Goal: Task Accomplishment & Management: Manage account settings

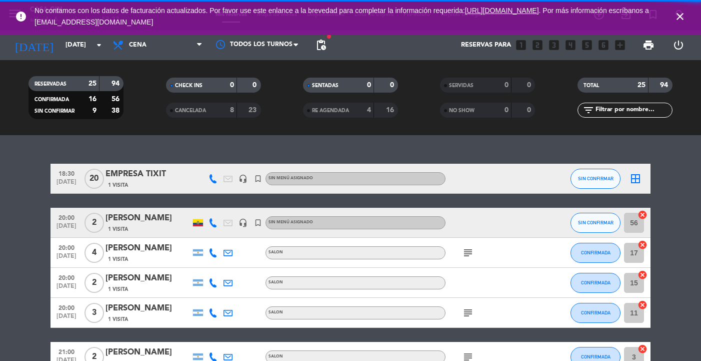
click at [687, 16] on span "close" at bounding box center [680, 16] width 27 height 27
click at [683, 16] on icon "close" at bounding box center [680, 17] width 12 height 12
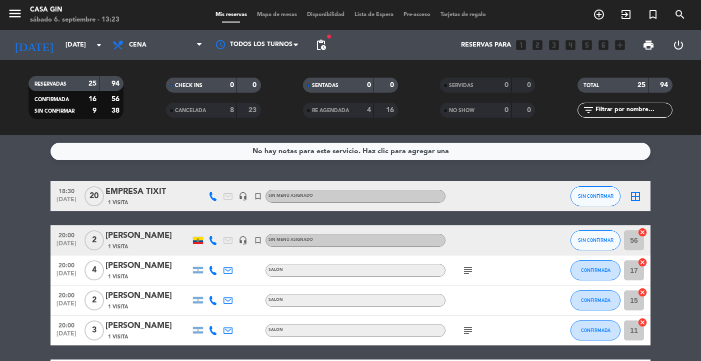
click at [83, 60] on div "menu Casa Gin [DATE] 6. septiembre - 13:23 Mis reservas Mapa de mesas Disponibi…" at bounding box center [350, 67] width 701 height 135
click at [80, 49] on input "[DATE]" at bounding box center [104, 45] width 86 height 18
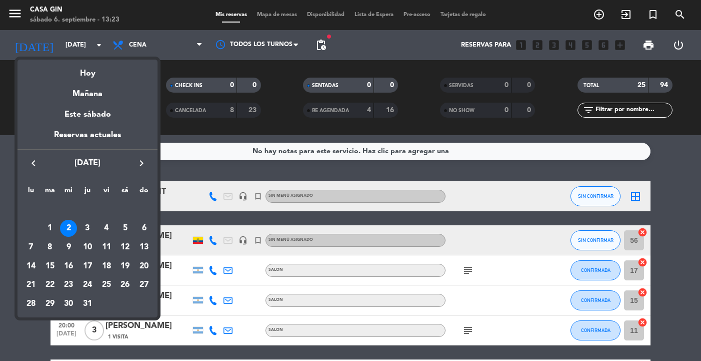
click at [141, 163] on icon "keyboard_arrow_right" at bounding box center [142, 163] width 12 height 12
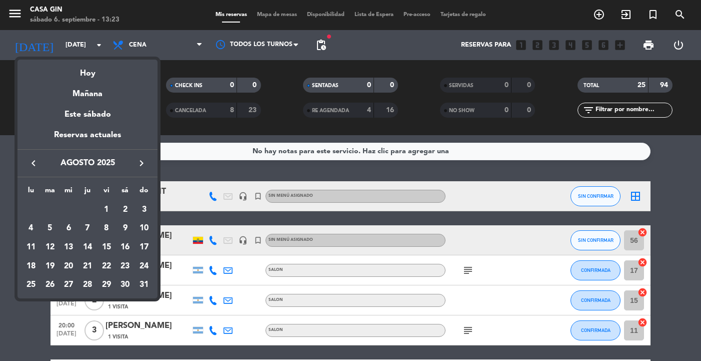
click at [141, 163] on icon "keyboard_arrow_right" at bounding box center [142, 163] width 12 height 12
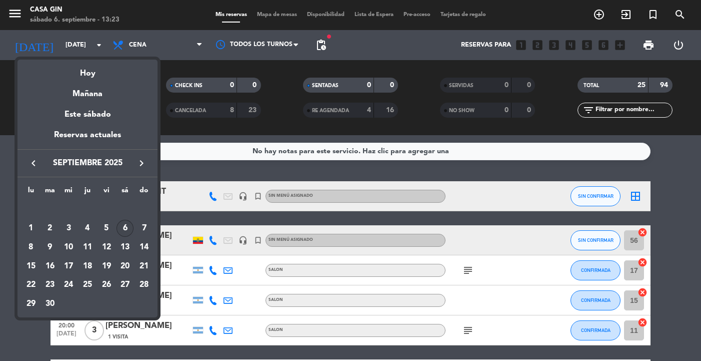
click at [125, 233] on div "6" at bounding box center [125, 228] width 17 height 17
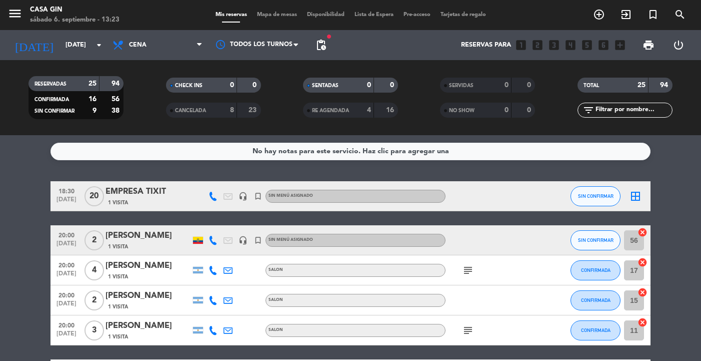
type input "[DATE]"
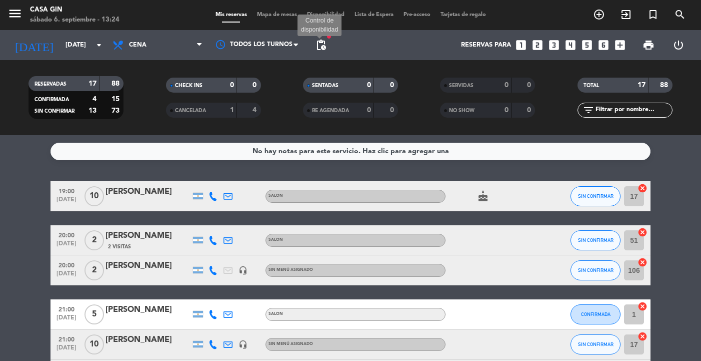
click at [317, 50] on span "pending_actions" at bounding box center [321, 45] width 12 height 12
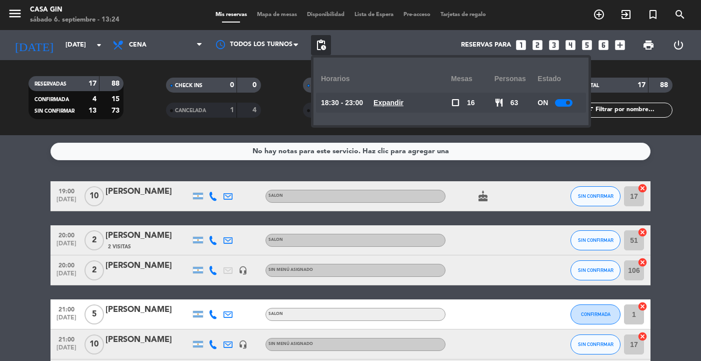
click at [412, 45] on div "Reservas para looks_one looks_two looks_3 looks_4 looks_5 looks_6 add_box" at bounding box center [480, 45] width 299 height 30
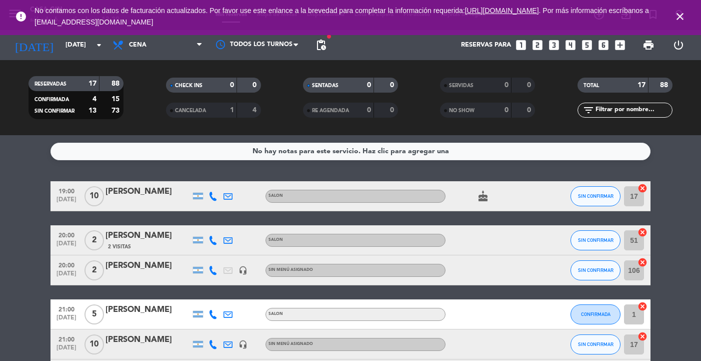
click at [66, 199] on span "[DATE]" at bounding box center [66, 202] width 25 height 12
click at [118, 192] on div "[PERSON_NAME]" at bounding box center [148, 191] width 85 height 13
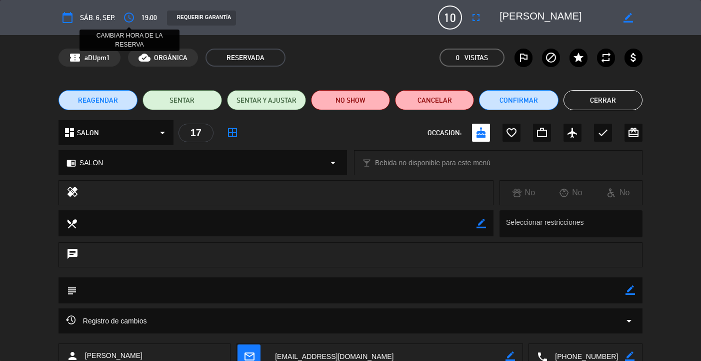
click at [133, 15] on icon "access_time" at bounding box center [129, 18] width 12 height 12
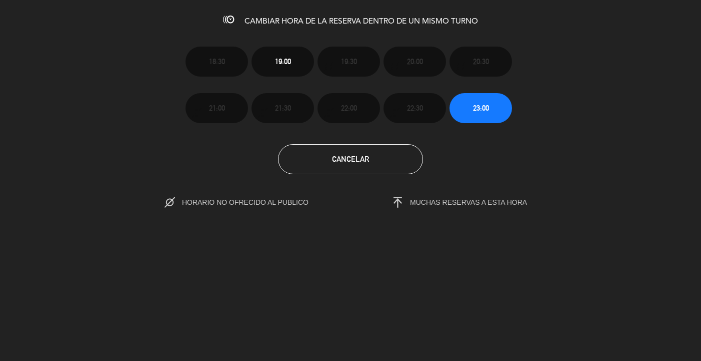
click at [436, 187] on section "18:30 19:00 19:30 20:00 20:30 21:00 21:30 22:00 22:30 23:00 Cancelar HORARIO NO…" at bounding box center [350, 120] width 701 height 180
click at [450, 203] on span "MUCHAS RESERVAS A ESTA HORA" at bounding box center [468, 202] width 117 height 8
click at [373, 162] on button "Cancelar" at bounding box center [350, 159] width 145 height 30
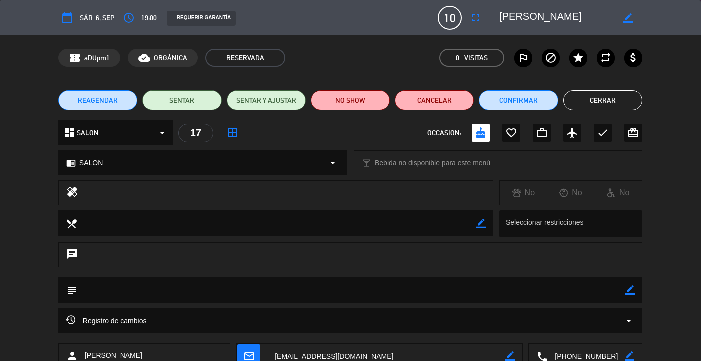
click at [134, 292] on textarea at bounding box center [351, 290] width 549 height 26
click at [633, 289] on icon "border_color" at bounding box center [631, 290] width 10 height 10
click at [577, 285] on textarea at bounding box center [351, 290] width 549 height 26
type textarea "HORARIO DE RESERVA 20:00 HS NO SE PUDO MODIFICAR MANUALMENTE"
click at [544, 103] on button "Confirmar" at bounding box center [518, 100] width 79 height 20
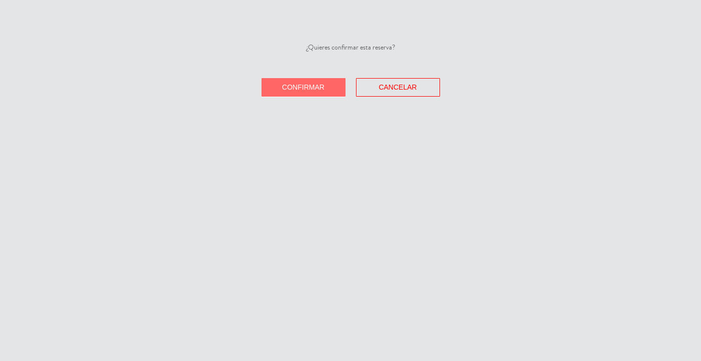
click at [314, 86] on span "Confirmar" at bounding box center [303, 87] width 43 height 8
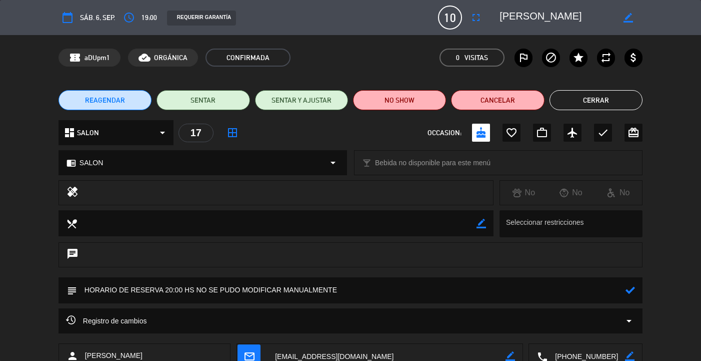
click at [584, 104] on button "Cerrar" at bounding box center [596, 100] width 93 height 20
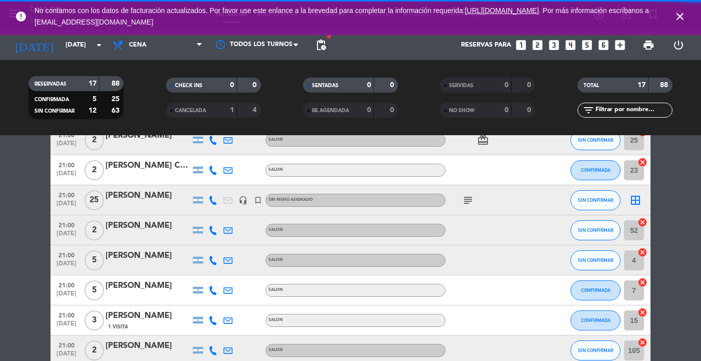
scroll to position [423, 0]
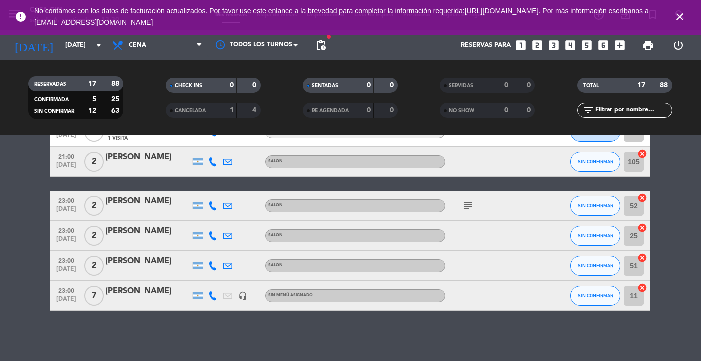
click at [121, 284] on div "23:00 [DATE] 7 [PERSON_NAME] headset_mic Sin menú asignado SIN CONFIRMAR 11 can…" at bounding box center [351, 296] width 600 height 30
click at [119, 288] on div "[PERSON_NAME]" at bounding box center [148, 291] width 85 height 13
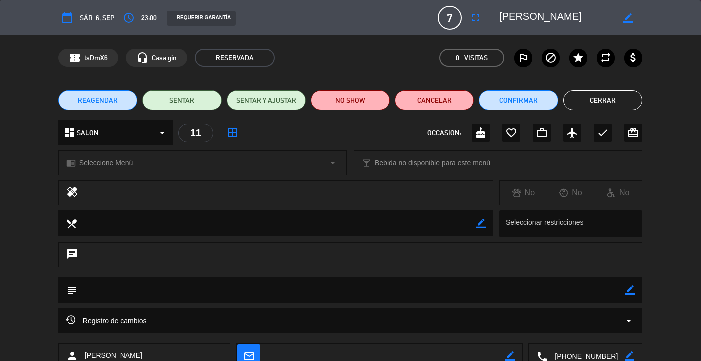
scroll to position [68, 0]
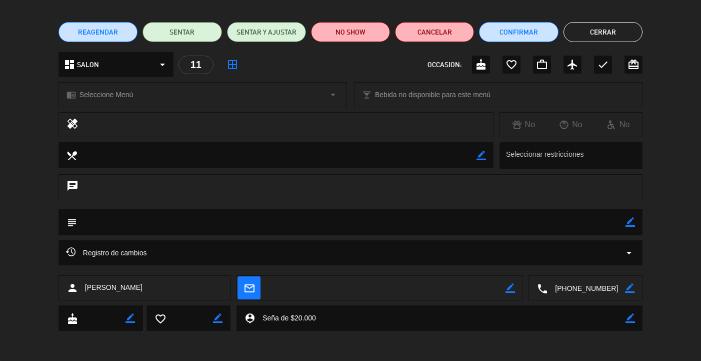
click at [634, 221] on icon "border_color" at bounding box center [631, 222] width 10 height 10
type textarea "SEÑA DE $20.000"
click at [607, 30] on button "Cerrar" at bounding box center [603, 32] width 79 height 20
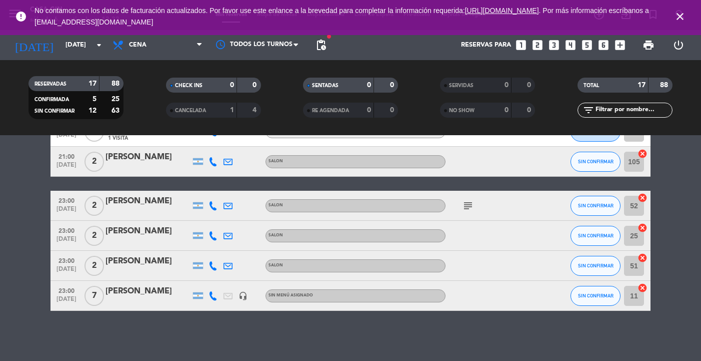
click at [679, 19] on icon "close" at bounding box center [680, 17] width 12 height 12
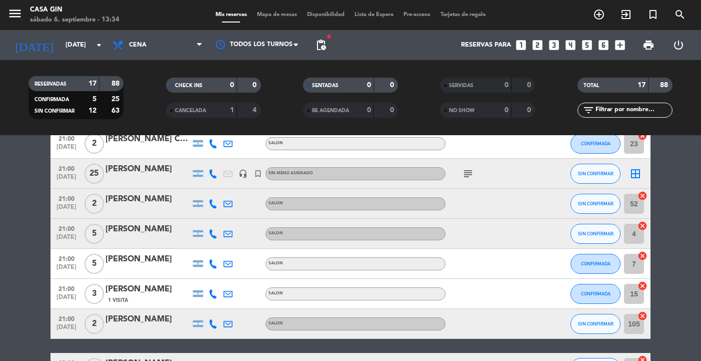
scroll to position [423, 0]
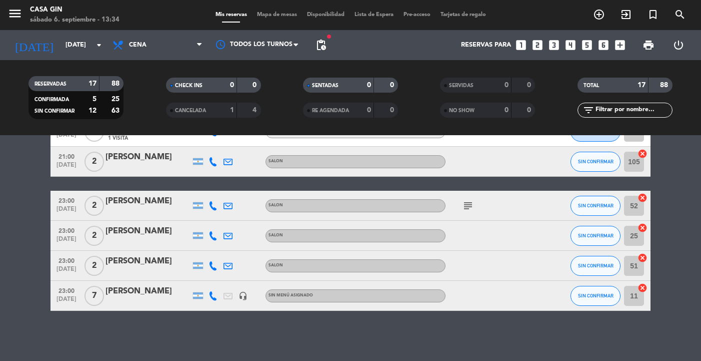
click at [139, 295] on div "[PERSON_NAME]" at bounding box center [148, 291] width 85 height 13
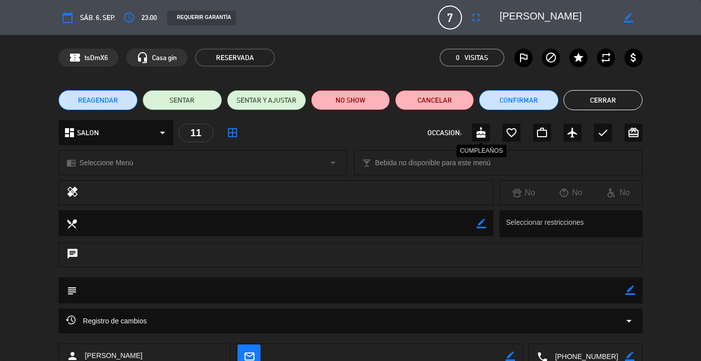
click at [483, 133] on icon "cake" at bounding box center [481, 133] width 12 height 12
click at [635, 289] on icon "border_color" at bounding box center [631, 290] width 10 height 10
click at [572, 292] on textarea at bounding box center [351, 290] width 549 height 26
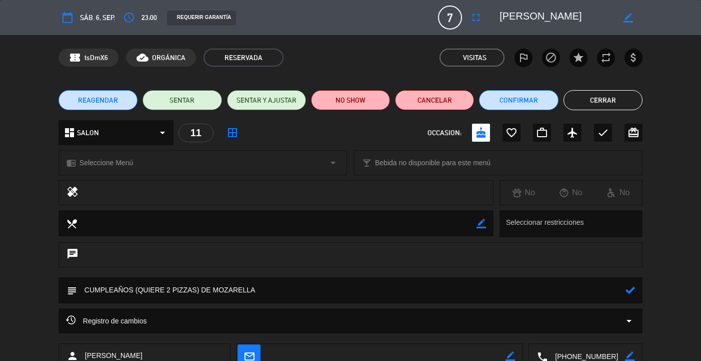
click at [630, 290] on icon at bounding box center [631, 290] width 10 height 10
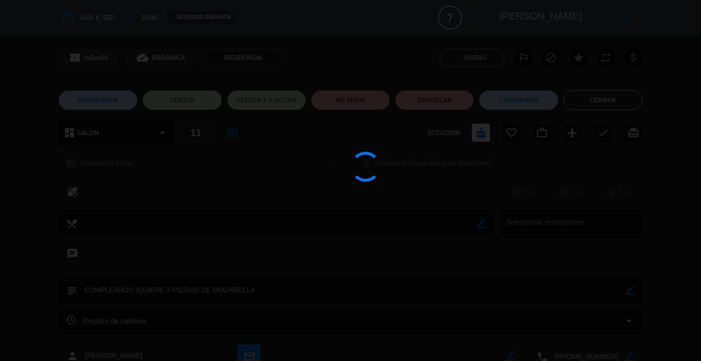
type textarea "CUMPLEAÑOS (QUIERE 2 PIZZAS) DE MOZARELLA"
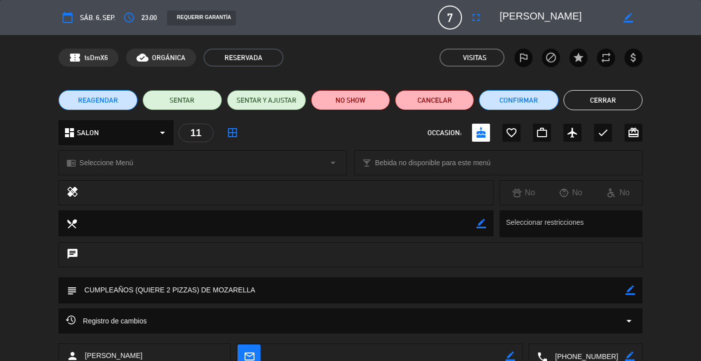
click at [608, 98] on button "Cerrar" at bounding box center [603, 100] width 79 height 20
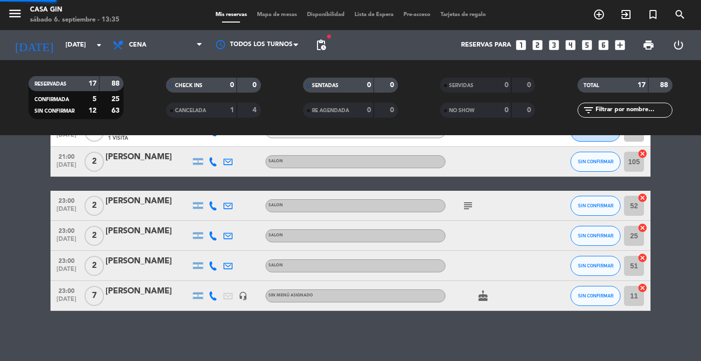
click at [608, 98] on div "TOTAL 17 88" at bounding box center [625, 90] width 137 height 25
click at [169, 298] on div "[PERSON_NAME]" at bounding box center [148, 291] width 85 height 13
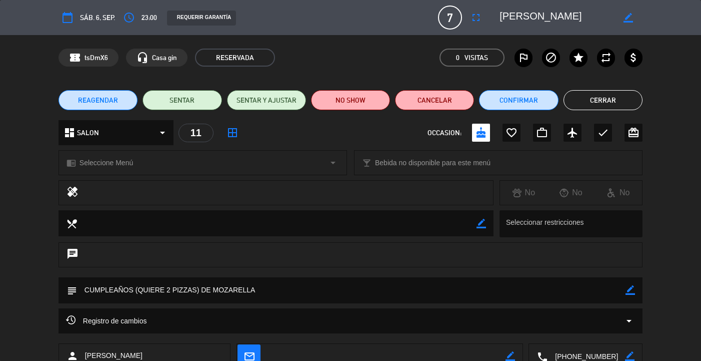
click at [294, 293] on textarea at bounding box center [351, 290] width 549 height 26
click at [634, 291] on icon "border_color" at bounding box center [631, 290] width 10 height 10
click at [595, 283] on textarea at bounding box center [351, 290] width 549 height 26
click at [568, 287] on textarea at bounding box center [351, 290] width 549 height 26
click at [365, 292] on textarea at bounding box center [351, 290] width 549 height 26
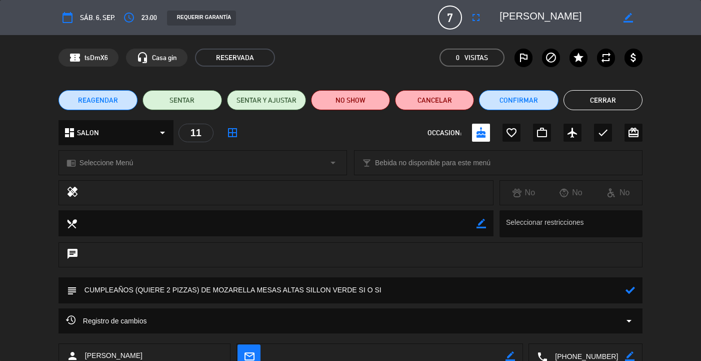
click at [633, 289] on icon at bounding box center [631, 290] width 10 height 10
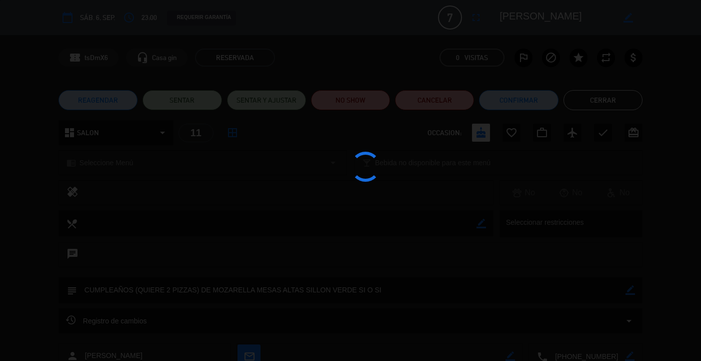
type textarea "CUMPLEAÑOS (QUIERE 2 PIZZAS) DE MOZARELLA MESAS ALTAS SILLON VERDE SI O SI"
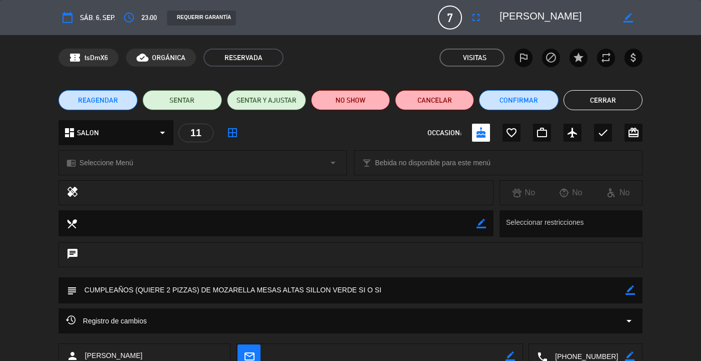
click at [627, 97] on button "Cerrar" at bounding box center [603, 100] width 79 height 20
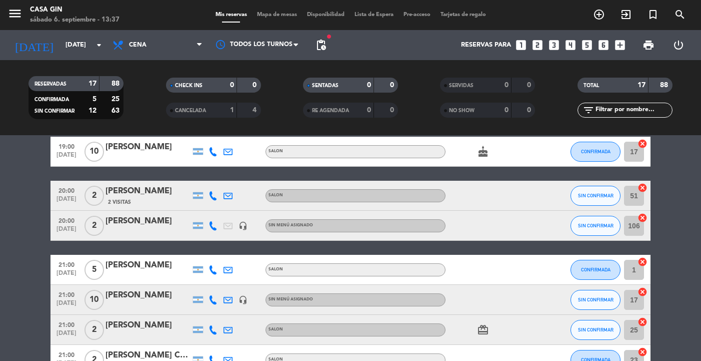
scroll to position [0, 0]
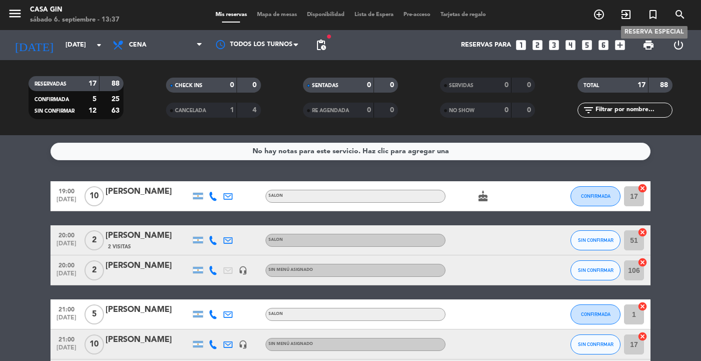
click at [653, 18] on icon "turned_in_not" at bounding box center [653, 15] width 12 height 12
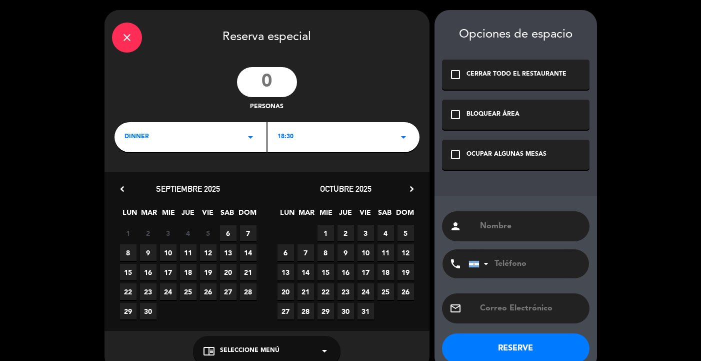
click at [281, 72] on input "number" at bounding box center [267, 82] width 60 height 30
type input "3"
click at [314, 133] on div "18:30 arrow_drop_down" at bounding box center [344, 137] width 152 height 30
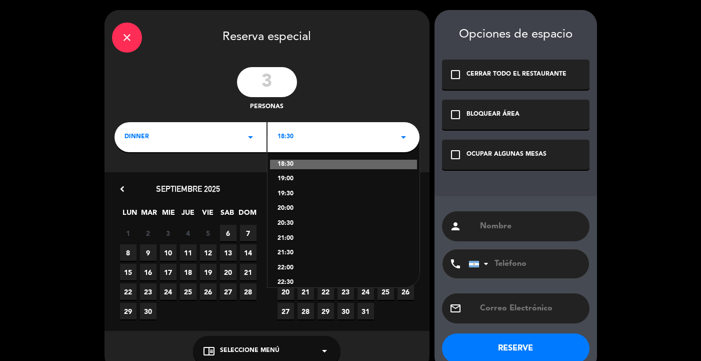
click at [287, 255] on div "21:30" at bounding box center [344, 253] width 132 height 10
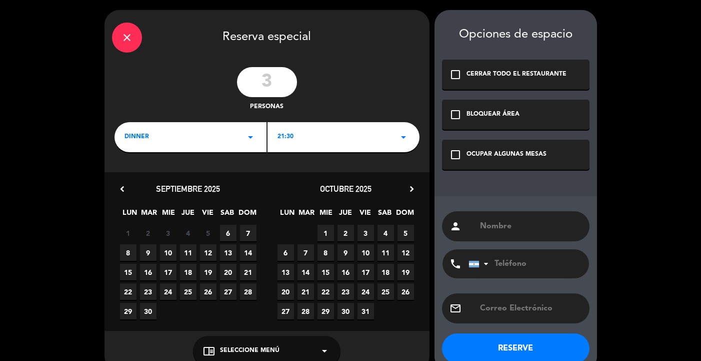
click at [500, 228] on input "text" at bounding box center [530, 226] width 103 height 14
type input "[PERSON_NAME]"
click at [502, 338] on button "RESERVE" at bounding box center [516, 348] width 148 height 30
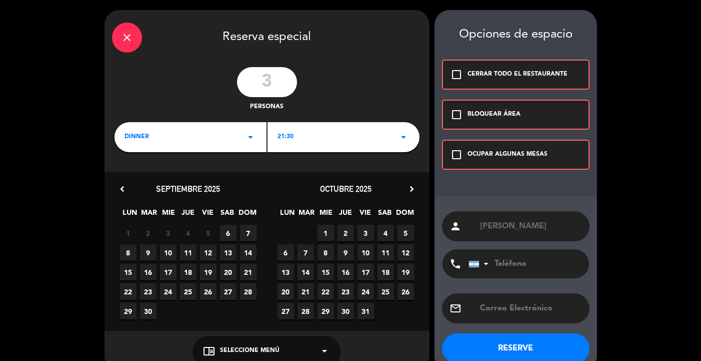
click at [542, 133] on div "Opciones de espacio check_box_outline_blank CERRAR TODO EL RESTAURANTE check_bo…" at bounding box center [516, 190] width 163 height 361
click at [527, 170] on div "check_box_outline_blank OCUPAR ALGUNAS MESAS" at bounding box center [516, 155] width 148 height 30
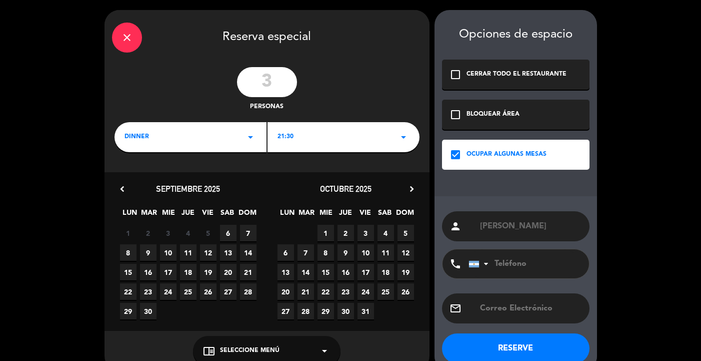
click at [485, 348] on button "RESERVE" at bounding box center [516, 348] width 148 height 30
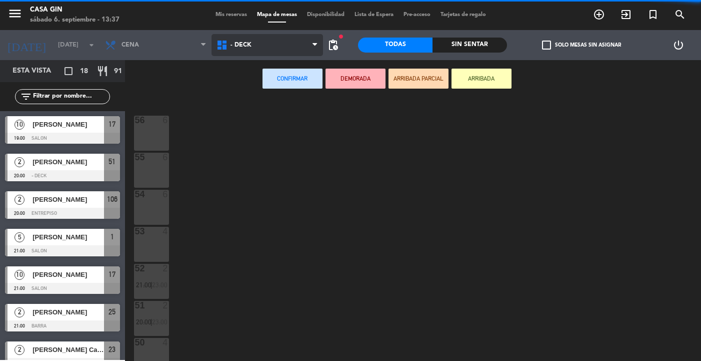
click at [257, 48] on span "- DECK" at bounding box center [268, 45] width 112 height 22
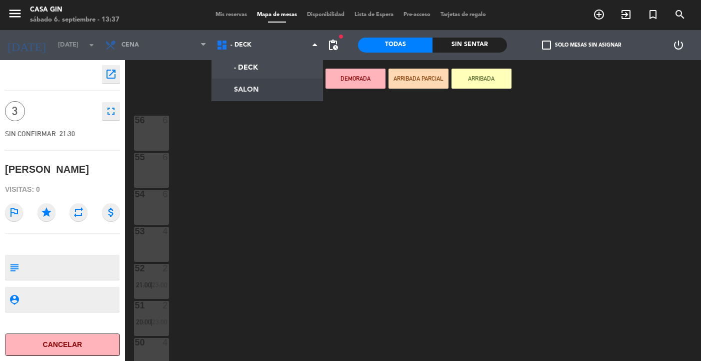
click at [264, 88] on ng-component "menu Casa Gin [DATE] 6. septiembre - 13:37 Mis reservas Mapa de mesas Disponibi…" at bounding box center [350, 180] width 701 height 361
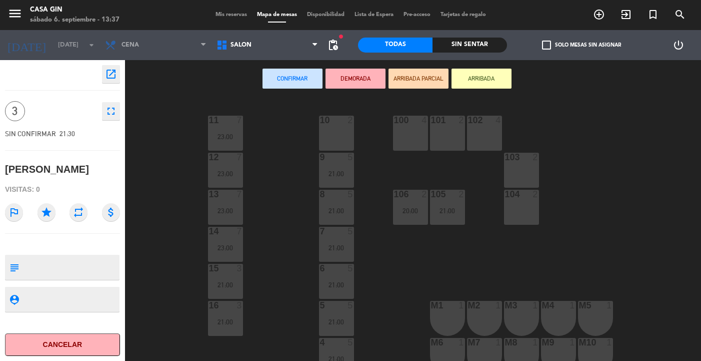
click at [340, 128] on div "10 2" at bounding box center [336, 133] width 35 height 35
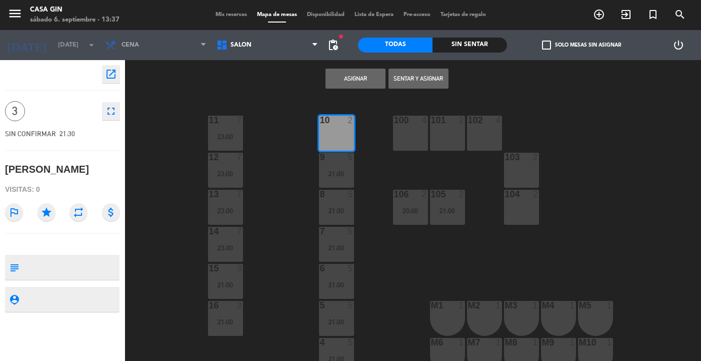
click at [363, 82] on button "Asignar" at bounding box center [356, 79] width 60 height 20
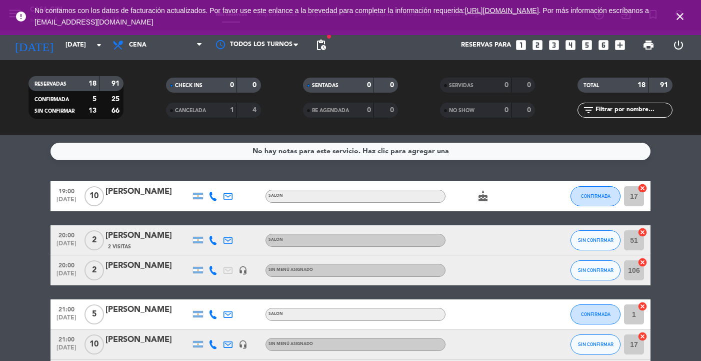
click at [146, 192] on div "[PERSON_NAME]" at bounding box center [148, 191] width 85 height 13
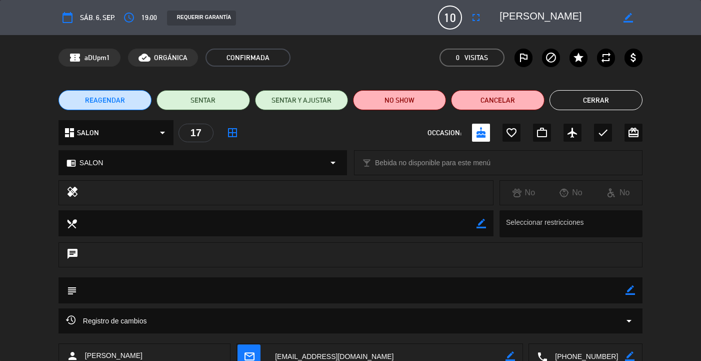
click at [628, 292] on icon "border_color" at bounding box center [631, 290] width 10 height 10
click at [311, 283] on textarea at bounding box center [351, 290] width 549 height 26
type textarea "S"
click at [630, 298] on div at bounding box center [631, 290] width 10 height 26
click at [631, 296] on div at bounding box center [631, 290] width 10 height 26
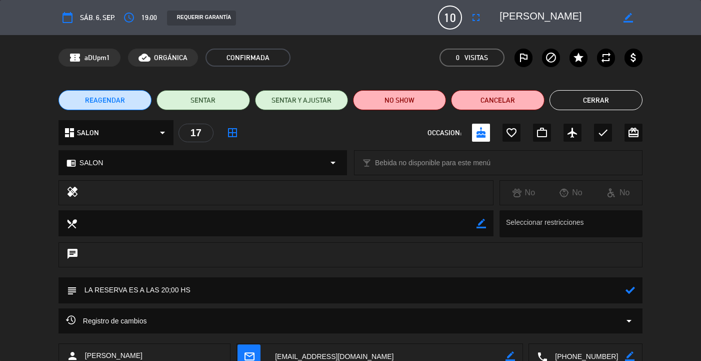
click at [633, 290] on icon at bounding box center [631, 290] width 10 height 10
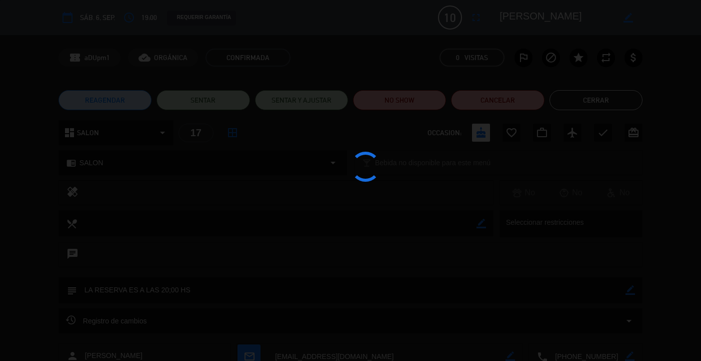
type textarea "LA RESERVA ES A LAS 20;00 HS"
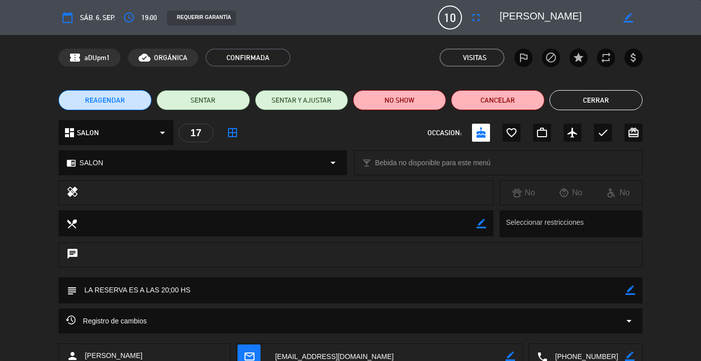
click at [580, 98] on button "Cerrar" at bounding box center [596, 100] width 93 height 20
